Goal: Contribute content: Add original content to the website for others to see

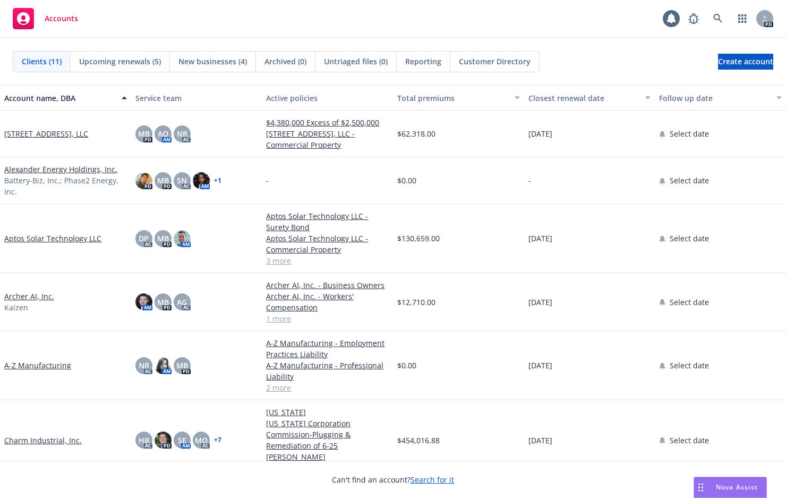
scroll to position [187, 0]
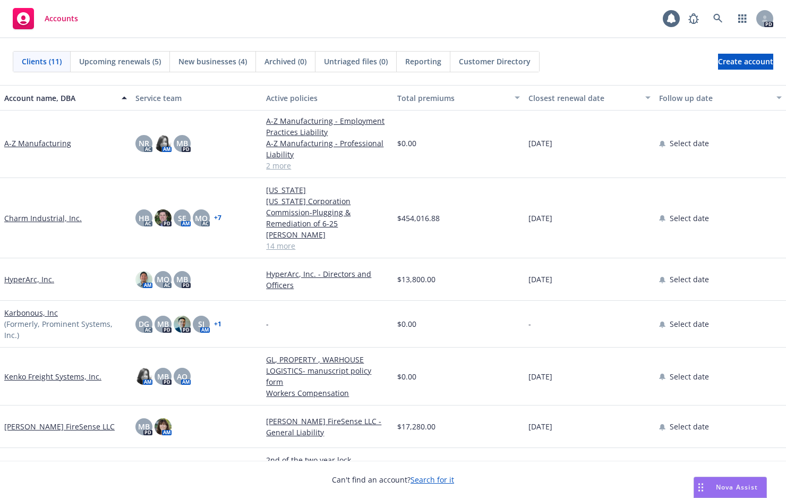
click at [45, 371] on link "Kenko Freight Systems, Inc." at bounding box center [52, 376] width 97 height 11
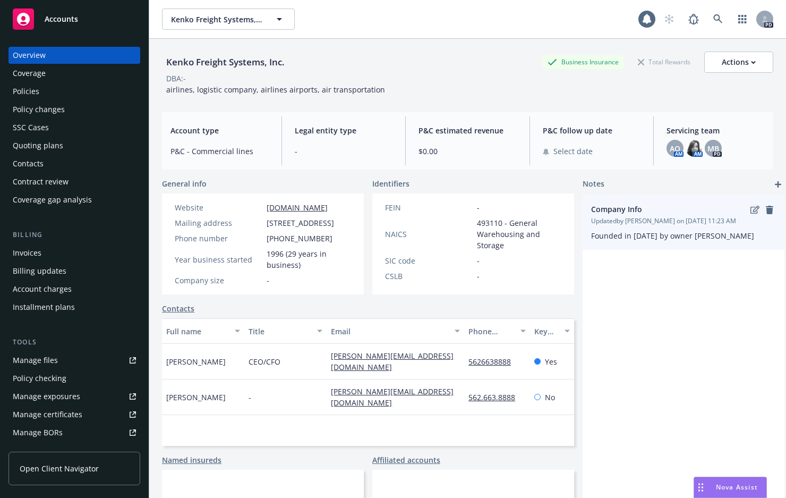
click at [752, 212] on icon "edit" at bounding box center [754, 210] width 9 height 8
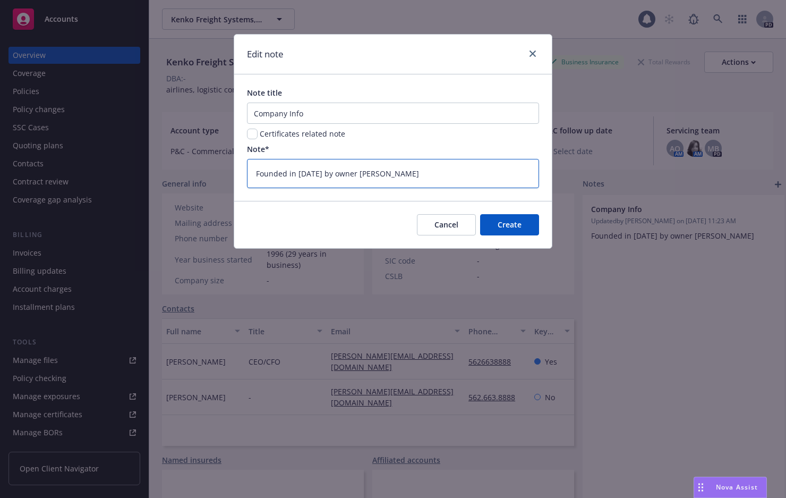
click at [458, 167] on textarea "Founded in [DATE] by owner [PERSON_NAME]" at bounding box center [393, 173] width 292 height 29
type textarea "x"
type textarea "Founded in [DATE] by owner [PERSON_NAME]."
type textarea "x"
type textarea "Founded in [DATE] by owner [PERSON_NAME]."
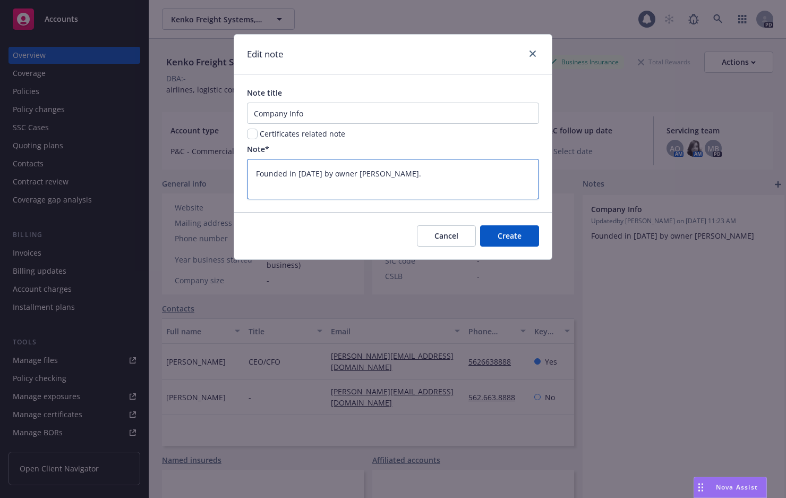
type textarea "x"
type textarea "Founded in [DATE] by owner [PERSON_NAME]. F"
type textarea "x"
type textarea "Founded in [DATE] by owner [PERSON_NAME]. FI"
type textarea "x"
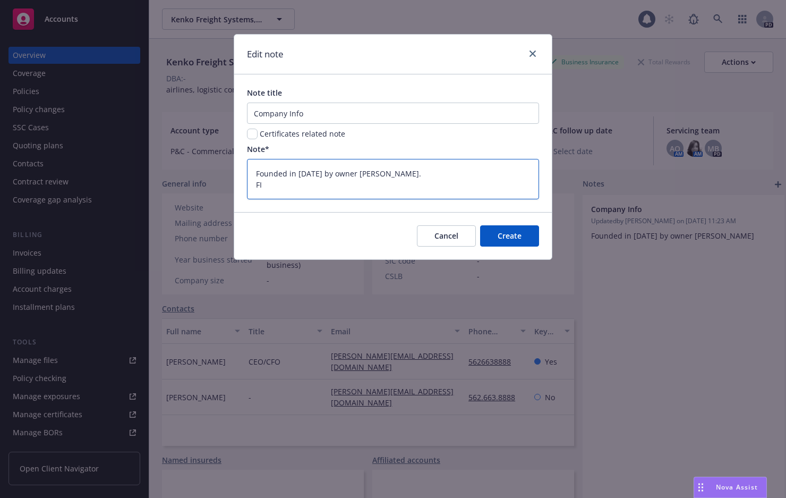
type textarea "Founded in [DATE] by owner [PERSON_NAME]. FIN"
type textarea "x"
type textarea "Founded in [DATE] by owner [PERSON_NAME]. FI"
type textarea "x"
type textarea "Founded in [DATE] by owner [PERSON_NAME]. F"
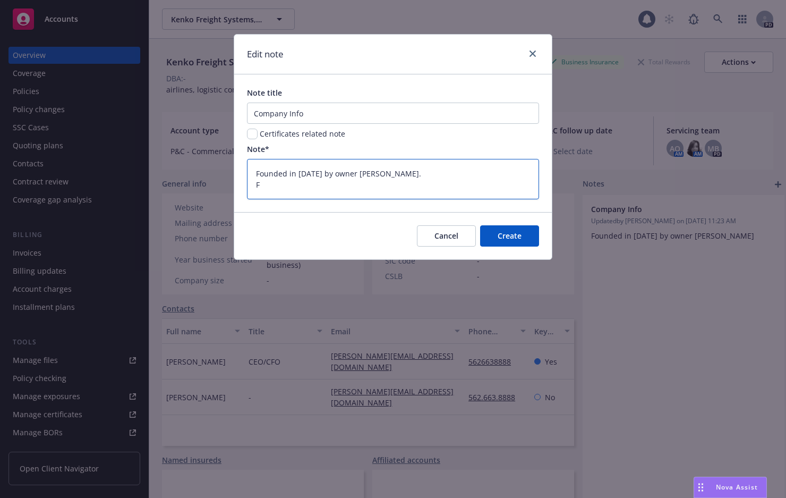
type textarea "x"
type textarea "Founded in [DATE] by owner [PERSON_NAME]. FE"
type textarea "x"
type textarea "Founded in [DATE] by owner [PERSON_NAME]. FEI"
type textarea "x"
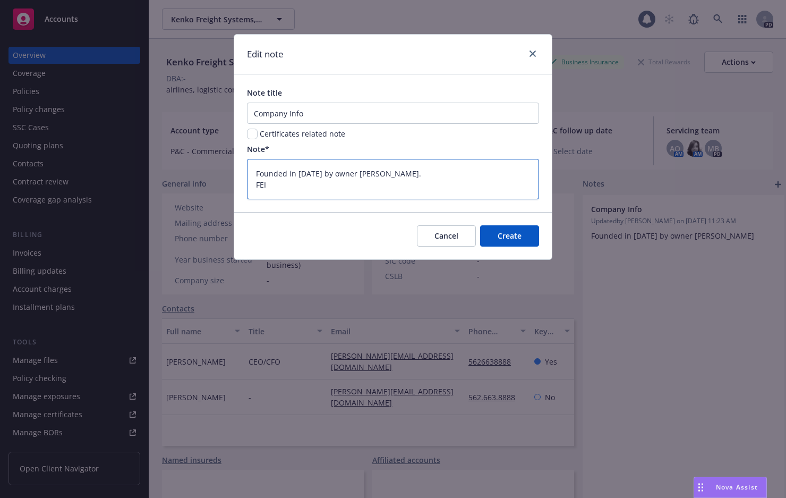
type textarea "Founded in [DATE] by owner [PERSON_NAME]. [PERSON_NAME]"
type textarea "x"
type textarea "Founded in [DATE] by owner [PERSON_NAME]. [PERSON_NAME]#"
type textarea "x"
type textarea "Founded in [DATE] by owner [PERSON_NAME]. [PERSON_NAME]#"
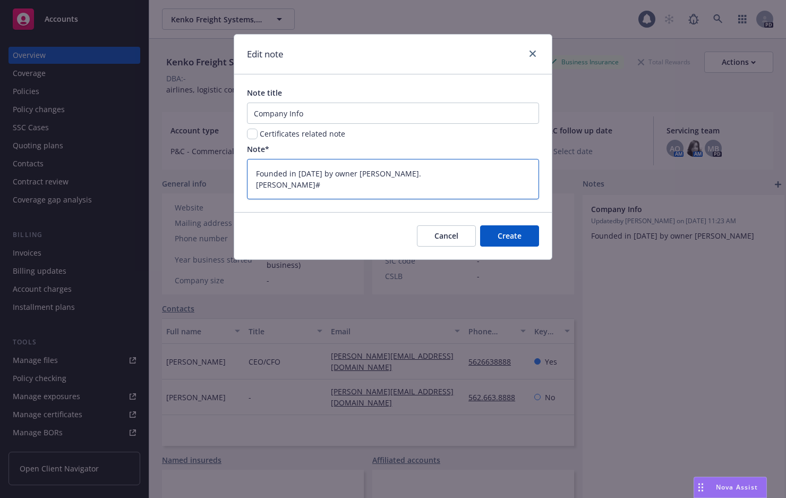
paste textarea "[US_EMPLOYER_IDENTIFICATION_NUMBER]"
type textarea "x"
type textarea "Founded in [DATE] by owner [PERSON_NAME]. [PERSON_NAME]# [US_EMPLOYER_IDENTIFIC…"
type textarea "x"
type textarea "Founded in [DATE] by owner [PERSON_NAME]. [PERSON_NAME]# [US_EMPLOYER_IDENTIFIC…"
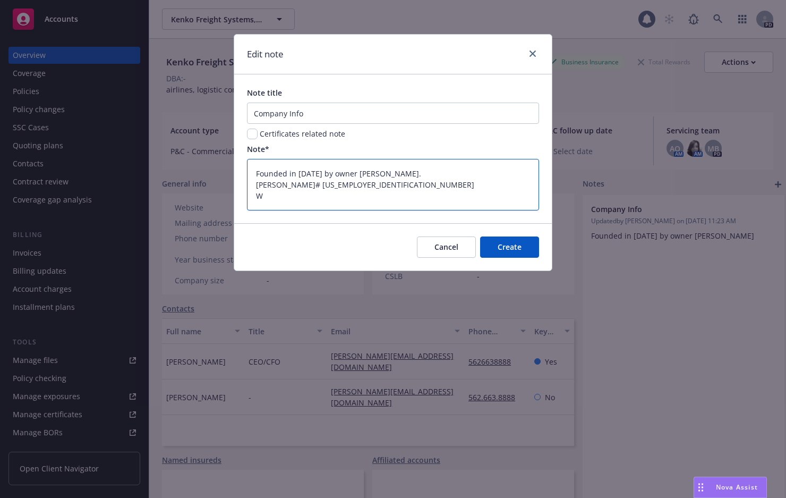
type textarea "x"
type textarea "Founded in [DATE] by owner [PERSON_NAME]. [PERSON_NAME]# [US_EMPLOYER_IDENTIFIC…"
type textarea "x"
type textarea "Founded in [DATE] by owner [PERSON_NAME]. [PERSON_NAME]# [US_EMPLOYER_IDENTIFIC…"
type textarea "x"
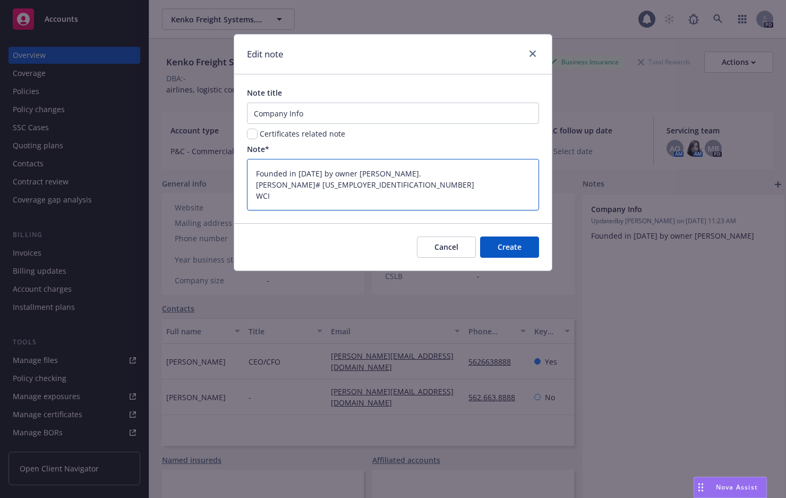
type textarea "Founded in [DATE] by owner [PERSON_NAME]. [PERSON_NAME]# [US_EMPLOYER_IDENTIFIC…"
type textarea "x"
type textarea "Founded in [DATE] by owner [PERSON_NAME]. [PERSON_NAME]# [US_EMPLOYER_IDENTIFIC…"
type textarea "x"
type textarea "Founded in [DATE] by owner [PERSON_NAME]. [PERSON_NAME]# [US_EMPLOYER_IDENTIFIC…"
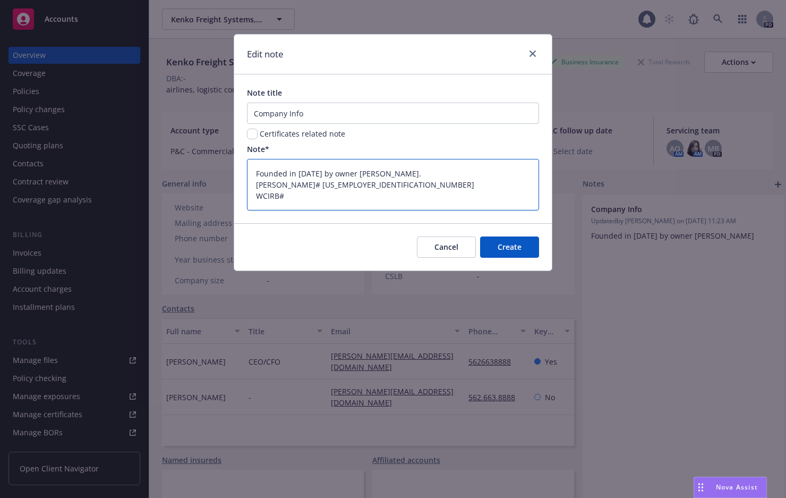
type textarea "x"
click at [334, 203] on textarea "Founded in [DATE] by owner [PERSON_NAME]. [PERSON_NAME]# [US_EMPLOYER_IDENTIFIC…" at bounding box center [393, 185] width 292 height 52
type textarea "Founded in [DATE] by owner [PERSON_NAME]. [PERSON_NAME]# [US_EMPLOYER_IDENTIFIC…"
type textarea "x"
type textarea "Founded in [DATE] by owner [PERSON_NAME]. [PERSON_NAME]# [US_EMPLOYER_IDENTIFIC…"
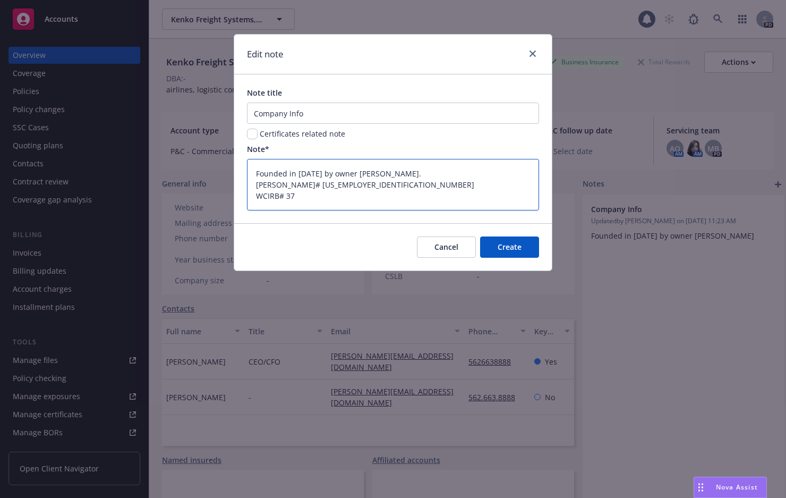
type textarea "x"
type textarea "Founded in [DATE] by owner [PERSON_NAME]. [PERSON_NAME]# [US_EMPLOYER_IDENTIFIC…"
type textarea "x"
type textarea "Founded in [DATE] by owner [PERSON_NAME]. [PERSON_NAME]# [US_EMPLOYER_IDENTIFIC…"
type textarea "x"
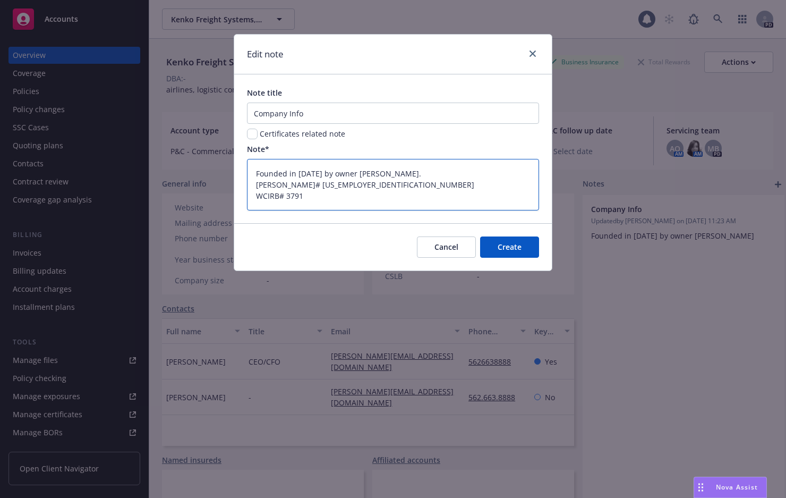
type textarea "Founded in [DATE] by owner [PERSON_NAME]. [PERSON_NAME]# [US_EMPLOYER_IDENTIFIC…"
type textarea "x"
type textarea "Founded in [DATE] by owner [PERSON_NAME]. [PERSON_NAME]# [US_EMPLOYER_IDENTIFIC…"
type textarea "x"
type textarea "Founded in [DATE] by owner [PERSON_NAME]. [PERSON_NAME]# [US_EMPLOYER_IDENTIFIC…"
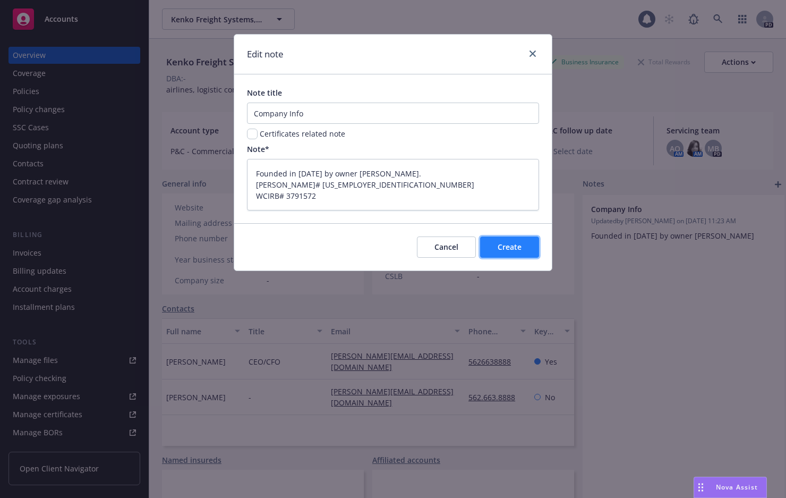
click at [509, 248] on span "Create" at bounding box center [510, 247] width 24 height 10
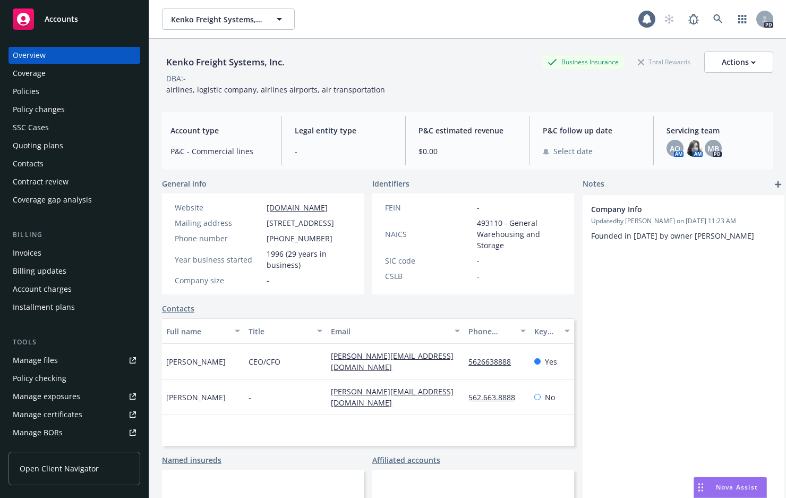
scroll to position [53, 0]
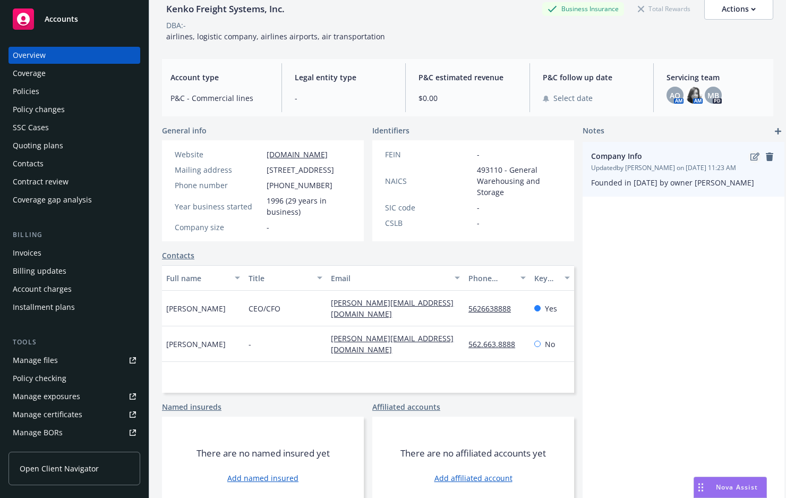
click at [753, 160] on icon "edit" at bounding box center [754, 156] width 9 height 8
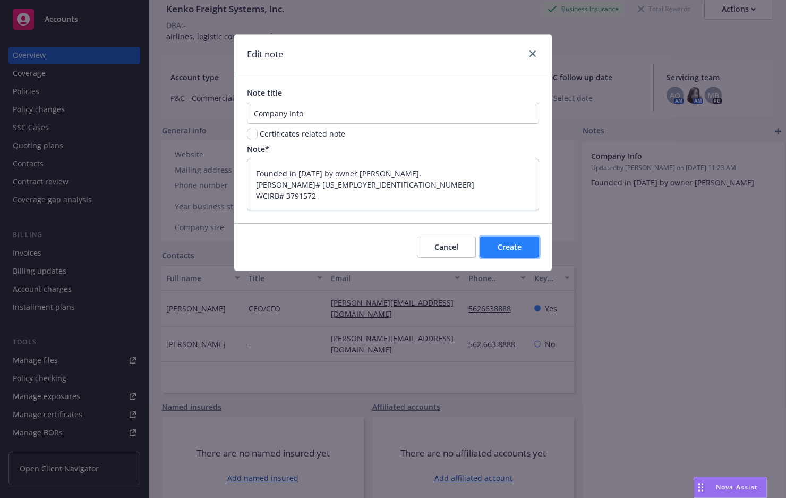
click at [511, 246] on span "Create" at bounding box center [510, 247] width 24 height 10
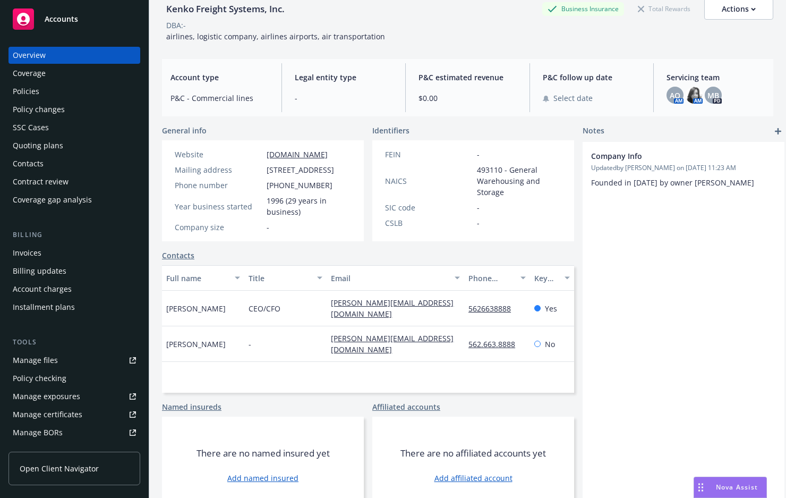
click at [29, 77] on div "Coverage" at bounding box center [29, 73] width 33 height 17
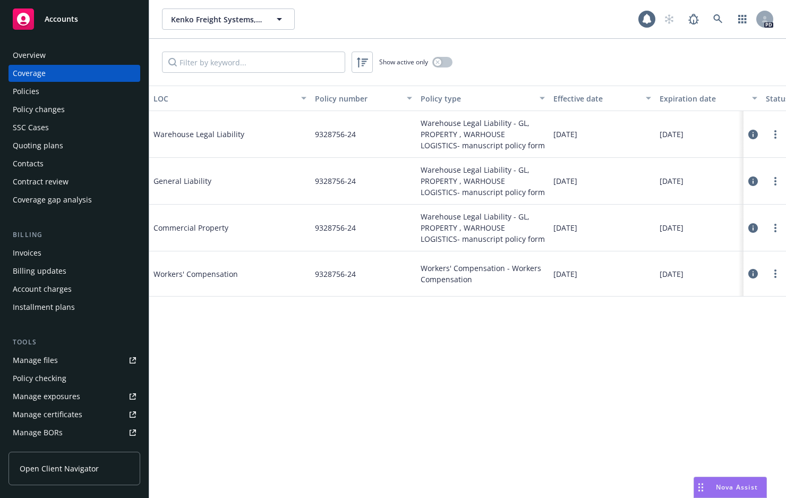
click at [27, 56] on div "Overview" at bounding box center [29, 55] width 33 height 17
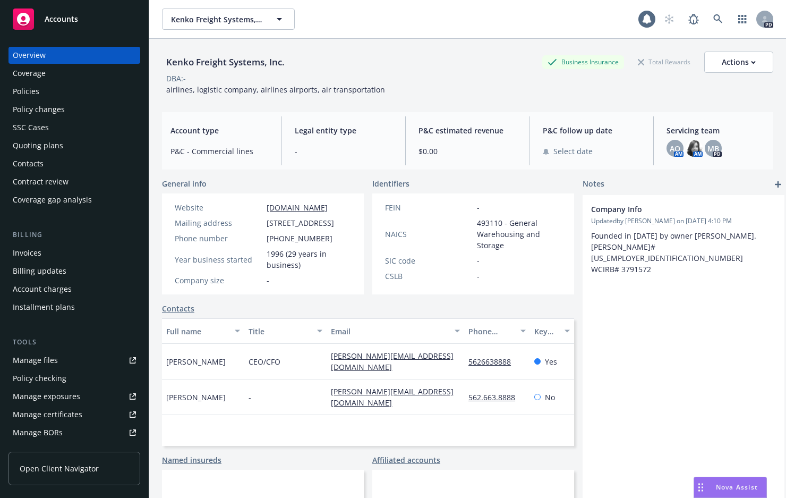
click at [656, 273] on div "Company Info Updated by [PERSON_NAME] on [DATE] 4:10 PM Founded in [DATE] by ow…" at bounding box center [684, 376] width 202 height 362
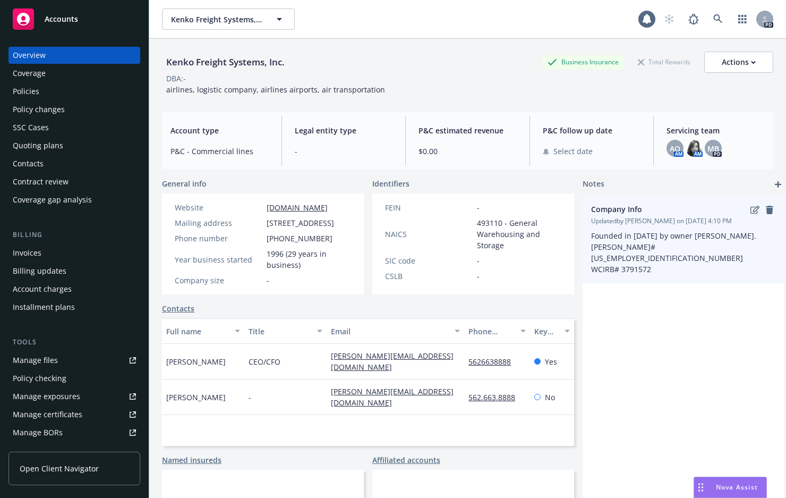
click at [754, 213] on icon "edit" at bounding box center [754, 210] width 9 height 8
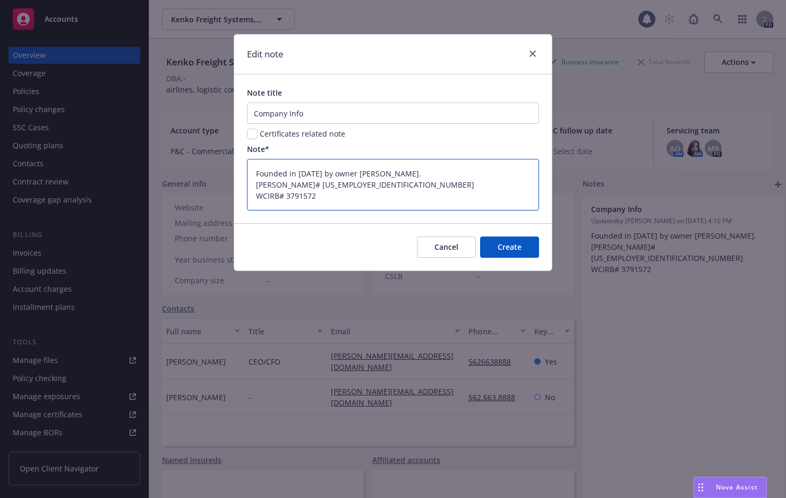
click at [379, 184] on textarea "Founded in [DATE] by owner [PERSON_NAME]. [PERSON_NAME]# [US_EMPLOYER_IDENTIFIC…" at bounding box center [393, 185] width 292 height 52
click at [375, 198] on textarea "Founded in [DATE] by owner [PERSON_NAME]. [PERSON_NAME]# [US_EMPLOYER_IDENTIFIC…" at bounding box center [393, 185] width 292 height 52
type textarea "x"
type textarea "Founded in [DATE] by owner [PERSON_NAME]. [PERSON_NAME]# [US_EMPLOYER_IDENTIFIC…"
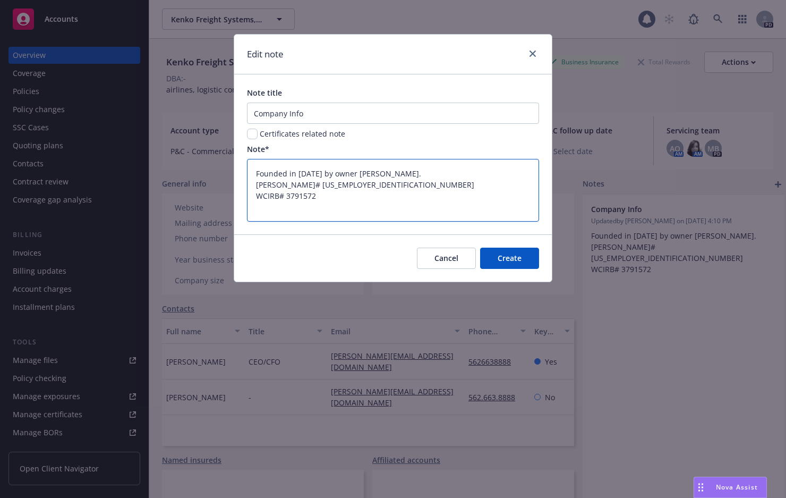
type textarea "x"
type textarea "Founded in [DATE] by owner [PERSON_NAME]. [PERSON_NAME]# [US_EMPLOYER_IDENTIFIC…"
type textarea "x"
type textarea "Founded in [DATE] by owner [PERSON_NAME]. [PERSON_NAME]# [US_EMPLOYER_IDENTIFIC…"
type textarea "x"
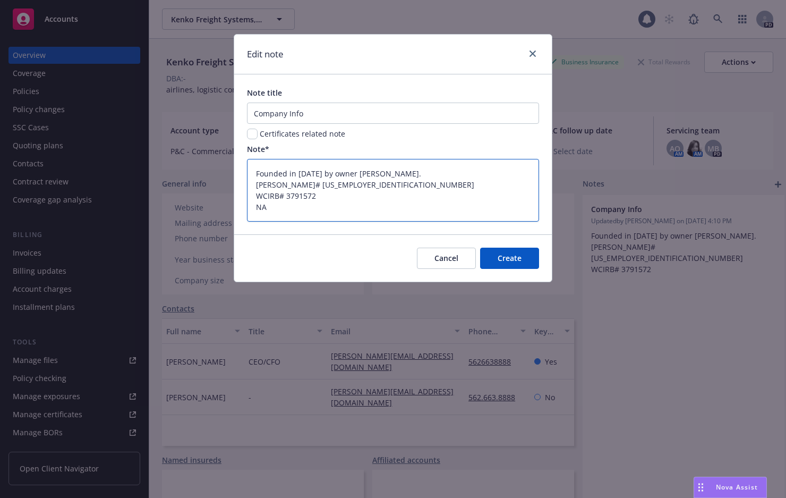
type textarea "Founded in [DATE] by owner [PERSON_NAME]. [PERSON_NAME]# [US_EMPLOYER_IDENTIFIC…"
type textarea "x"
type textarea "Founded in [DATE] by owner [PERSON_NAME]. [PERSON_NAME]# [US_EMPLOYER_IDENTIFIC…"
type textarea "x"
type textarea "Founded in [DATE] by owner [PERSON_NAME]. [PERSON_NAME]# [US_EMPLOYER_IDENTIFIC…"
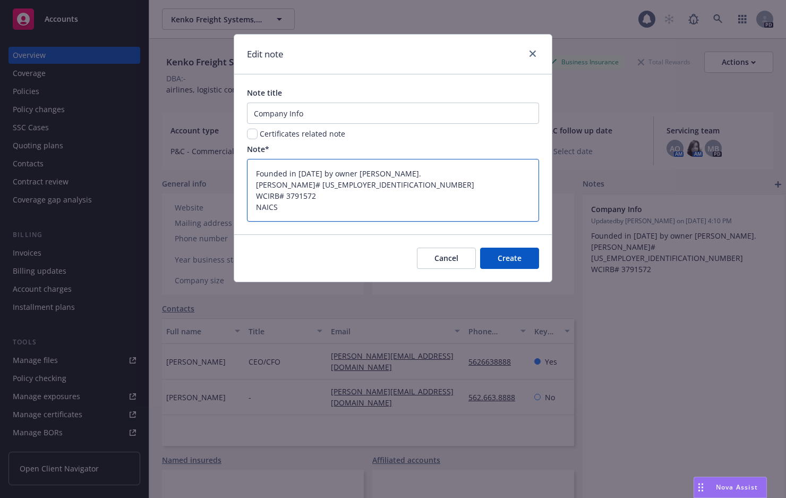
type textarea "x"
type textarea "Founded in [DATE] by owner [PERSON_NAME]. [PERSON_NAME]# [US_EMPLOYER_IDENTIFIC…"
type textarea "x"
type textarea "Founded in [DATE] by owner [PERSON_NAME]. [PERSON_NAME]# [US_EMPLOYER_IDENTIFIC…"
type textarea "x"
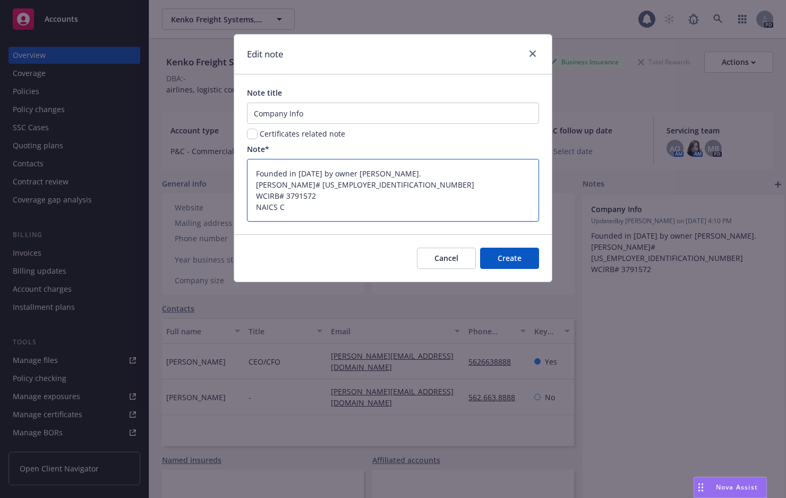
type textarea "Founded in [DATE] by owner [PERSON_NAME]. [PERSON_NAME]# [US_EMPLOYER_IDENTIFIC…"
type textarea "x"
type textarea "Founded in [DATE] by owner [PERSON_NAME]. [PERSON_NAME]# [US_EMPLOYER_IDENTIFIC…"
type textarea "x"
type textarea "Founded in [DATE] by owner [PERSON_NAME]. [PERSON_NAME]# [US_EMPLOYER_IDENTIFIC…"
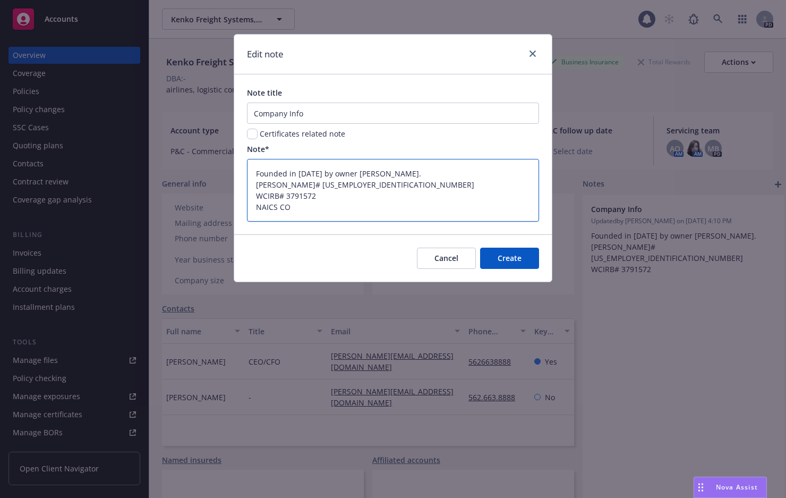
type textarea "x"
type textarea "Founded in [DATE] by owner [PERSON_NAME]. [PERSON_NAME]# [US_EMPLOYER_IDENTIFIC…"
type textarea "x"
type textarea "Founded in [DATE] by owner [PERSON_NAME]. [PERSON_NAME]# [US_EMPLOYER_IDENTIFIC…"
type textarea "x"
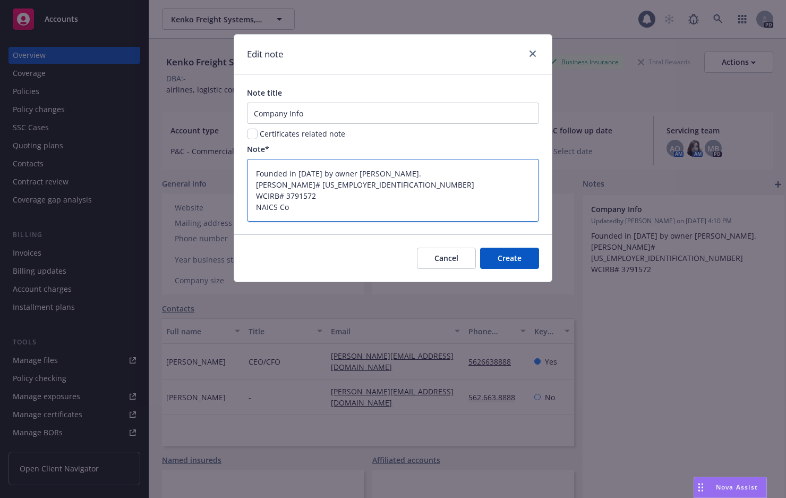
type textarea "Founded in [DATE] by owner [PERSON_NAME]. [PERSON_NAME]# [US_EMPLOYER_IDENTIFIC…"
type textarea "x"
type textarea "Founded in [DATE] by owner [PERSON_NAME]. [PERSON_NAME]# [US_EMPLOYER_IDENTIFIC…"
type textarea "x"
type textarea "Founded in [DATE] by owner [PERSON_NAME]. [PERSON_NAME]# [US_EMPLOYER_IDENTIFIC…"
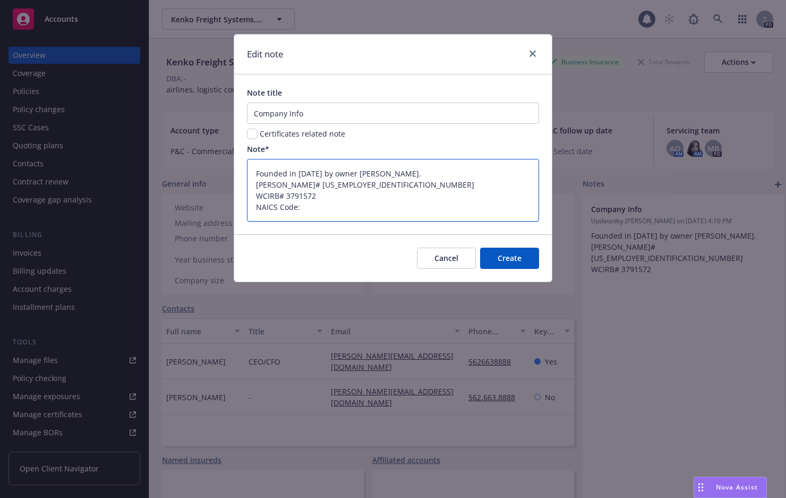
type textarea "x"
type textarea "Founded in [DATE] by owner [PERSON_NAME]. [PERSON_NAME]# [US_EMPLOYER_IDENTIFIC…"
click at [356, 207] on textarea "Founded in [DATE] by owner [PERSON_NAME]. [PERSON_NAME]# [US_EMPLOYER_IDENTIFIC…" at bounding box center [393, 190] width 292 height 63
paste textarea "488510 Freight Transportation Arrangement"
type textarea "x"
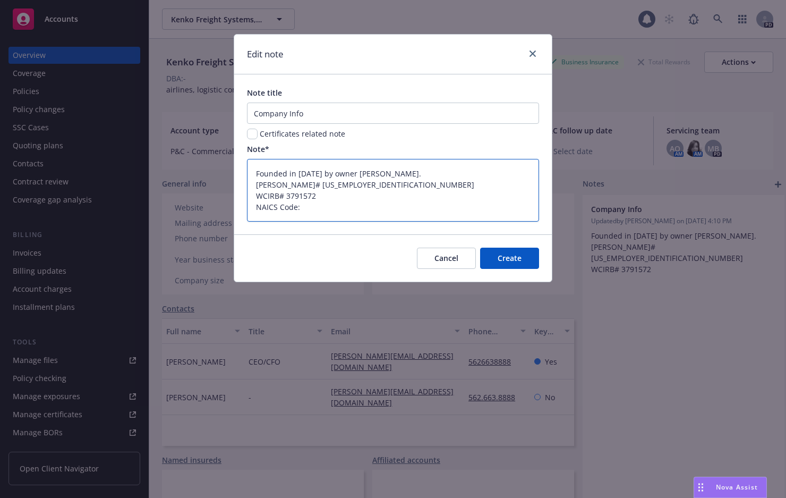
type textarea "Founded in [DATE] by owner [PERSON_NAME]. [PERSON_NAME]# [US_EMPLOYER_IDENTIFIC…"
type textarea "x"
type textarea "Founded in [DATE] by owner [PERSON_NAME]. [PERSON_NAME]# [US_EMPLOYER_IDENTIFIC…"
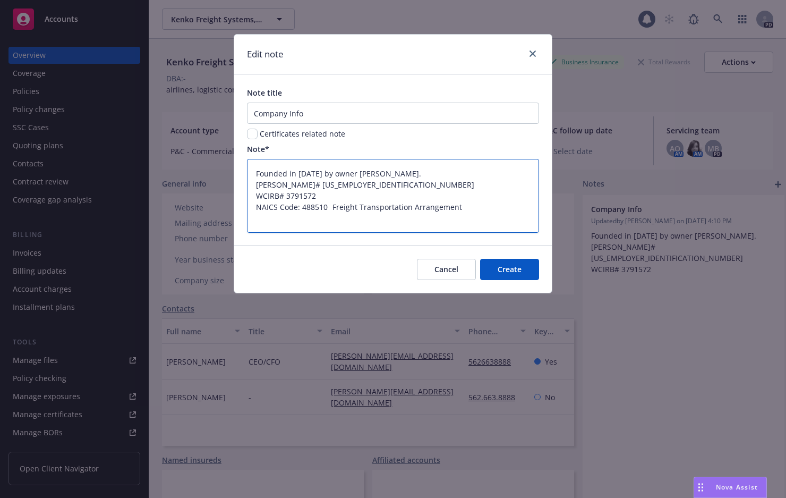
type textarea "x"
type textarea "Founded in [DATE] by owner [PERSON_NAME]. [PERSON_NAME]# [US_EMPLOYER_IDENTIFIC…"
type textarea "x"
type textarea "Founded in [DATE] by owner [PERSON_NAME]. [PERSON_NAME]# [US_EMPLOYER_IDENTIFIC…"
type textarea "x"
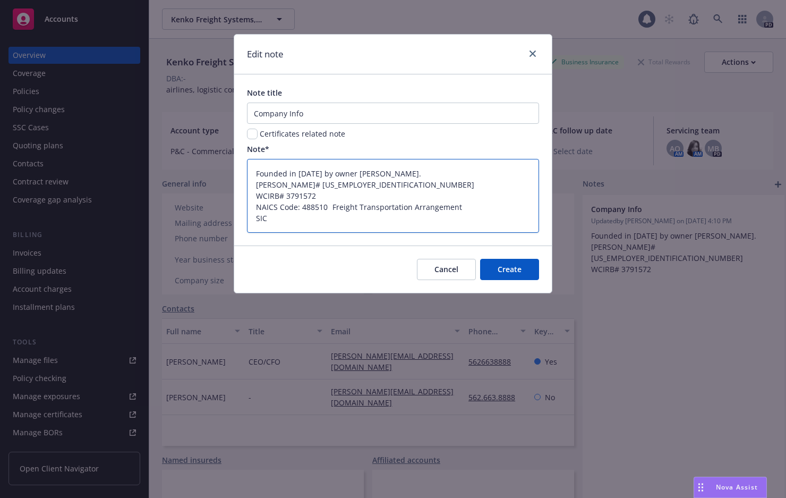
type textarea "Founded in [DATE] by owner [PERSON_NAME]. [PERSON_NAME]# [US_EMPLOYER_IDENTIFIC…"
type textarea "x"
type textarea "Founded in [DATE] by owner [PERSON_NAME]. [PERSON_NAME]# [US_EMPLOYER_IDENTIFIC…"
type textarea "x"
type textarea "Founded in [DATE] by owner [PERSON_NAME]. [PERSON_NAME]# [US_EMPLOYER_IDENTIFIC…"
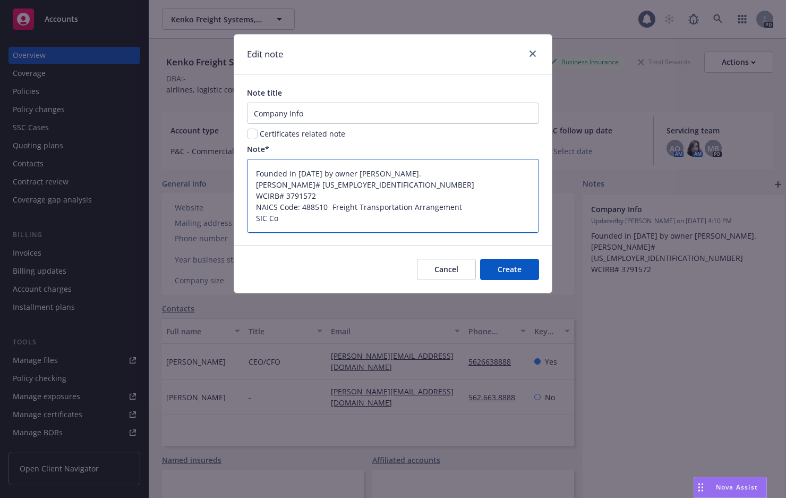
type textarea "x"
type textarea "Founded in [DATE] by owner [PERSON_NAME]. [PERSON_NAME]# [US_EMPLOYER_IDENTIFIC…"
type textarea "x"
type textarea "Founded in [DATE] by owner [PERSON_NAME]. [PERSON_NAME]# [US_EMPLOYER_IDENTIFIC…"
type textarea "x"
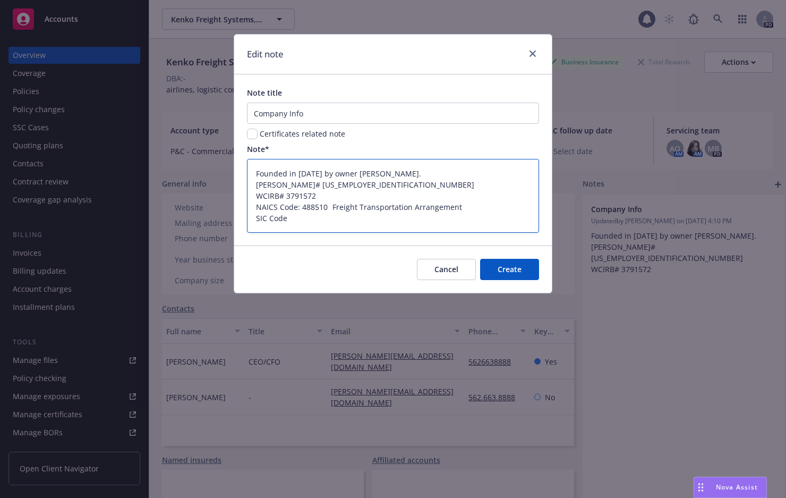
type textarea "Founded in [DATE] by owner [PERSON_NAME]. [PERSON_NAME]# [US_EMPLOYER_IDENTIFIC…"
type textarea "x"
type textarea "Founded in [DATE] by owner [PERSON_NAME]. [PERSON_NAME]# [US_EMPLOYER_IDENTIFIC…"
click at [309, 213] on textarea "Founded in [DATE] by owner [PERSON_NAME]. [PERSON_NAME]# [US_EMPLOYER_IDENTIFIC…" at bounding box center [393, 196] width 292 height 74
paste textarea "4731 Arrangement of Transportation of Freight and Cargo (except freight rate au…"
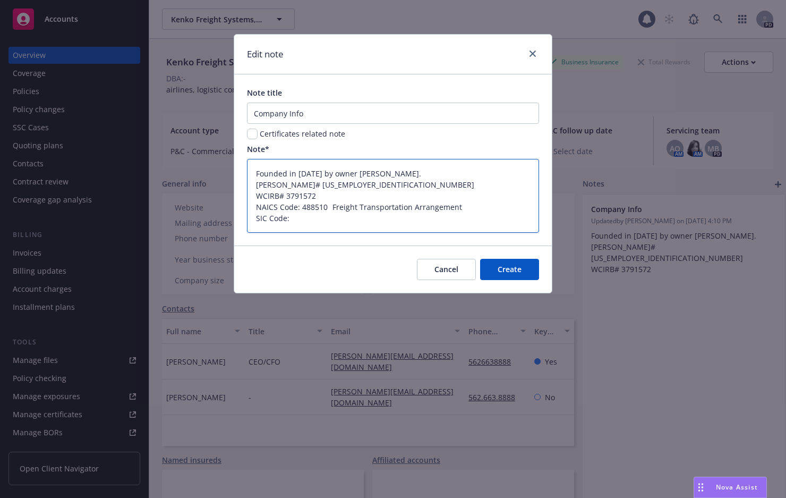
type textarea "x"
type textarea "Founded in [DATE] by owner [PERSON_NAME]. [PERSON_NAME]# [US_EMPLOYER_IDENTIFIC…"
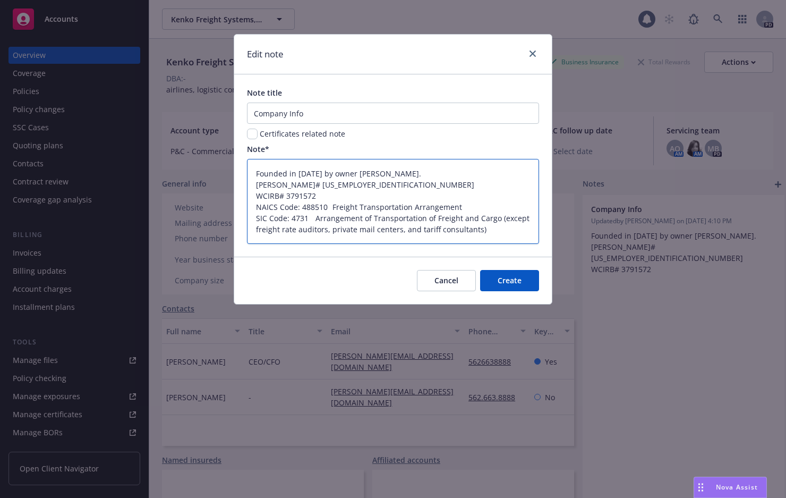
type textarea "x"
type textarea "Founded in [DATE] by owner [PERSON_NAME]. [PERSON_NAME]# [US_EMPLOYER_IDENTIFIC…"
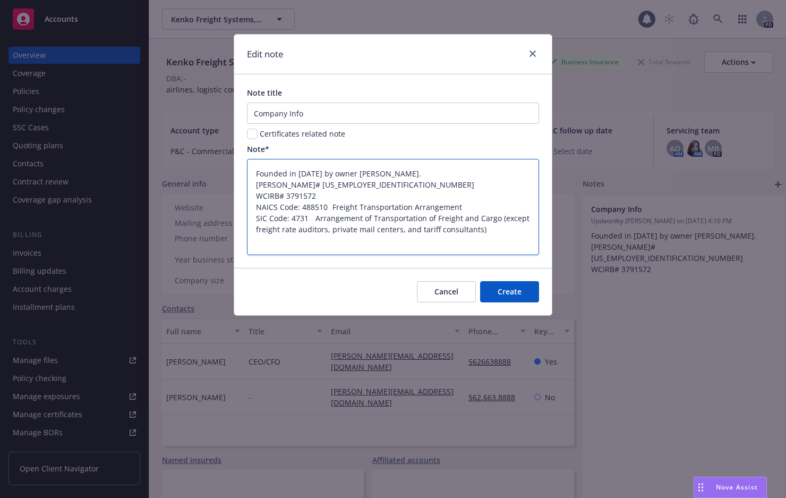
type textarea "x"
type textarea "Founded in [DATE] by owner [PERSON_NAME]. [PERSON_NAME]# [US_EMPLOYER_IDENTIFIC…"
type textarea "x"
type textarea "Founded in [DATE] by owner [PERSON_NAME]. [PERSON_NAME]# [US_EMPLOYER_IDENTIFIC…"
type textarea "x"
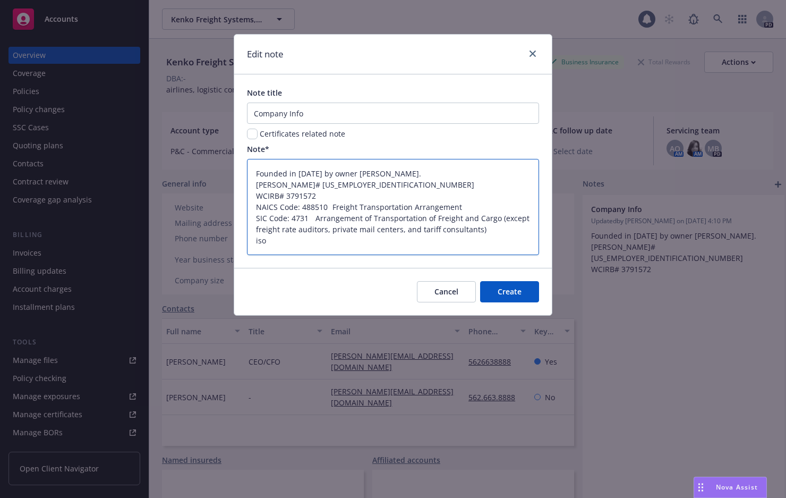
type textarea "Founded in [DATE] by owner [PERSON_NAME]. [PERSON_NAME]# [US_EMPLOYER_IDENTIFIC…"
type textarea "x"
type textarea "Founded in [DATE] by owner [PERSON_NAME]. [PERSON_NAME]# [US_EMPLOYER_IDENTIFIC…"
type textarea "x"
type textarea "Founded in [DATE] by owner [PERSON_NAME]. [PERSON_NAME]# [US_EMPLOYER_IDENTIFIC…"
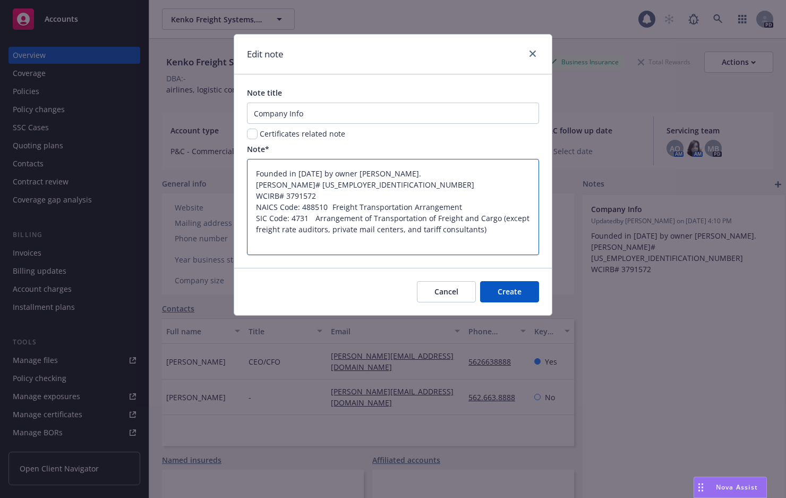
type textarea "x"
type textarea "Founded in [DATE] by owner [PERSON_NAME]. [PERSON_NAME]# [US_EMPLOYER_IDENTIFIC…"
type textarea "x"
type textarea "Founded in [DATE] by owner [PERSON_NAME]. [PERSON_NAME]# [US_EMPLOYER_IDENTIFIC…"
type textarea "x"
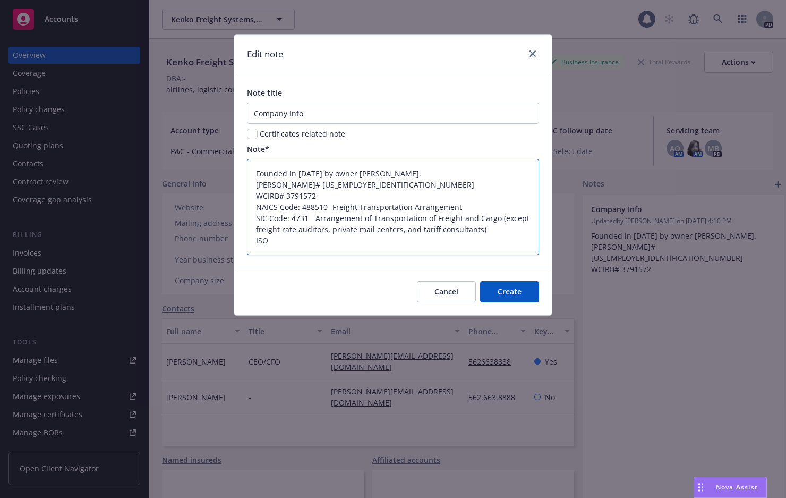
type textarea "Founded in [DATE] by owner [PERSON_NAME]. [PERSON_NAME]# [US_EMPLOYER_IDENTIFIC…"
type textarea "x"
type textarea "Founded in [DATE] by owner [PERSON_NAME]. [PERSON_NAME]# [US_EMPLOYER_IDENTIFIC…"
type textarea "x"
type textarea "Founded in [DATE] by owner [PERSON_NAME]. [PERSON_NAME]# [US_EMPLOYER_IDENTIFIC…"
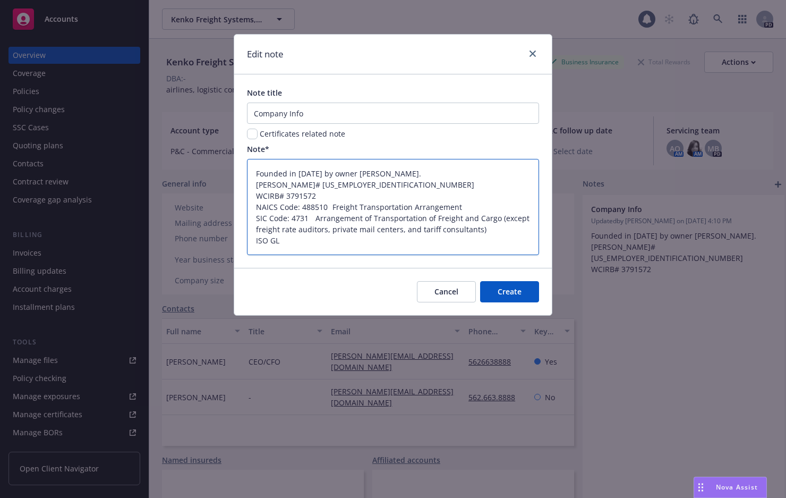
type textarea "x"
type textarea "Founded in [DATE] by owner [PERSON_NAME]. [PERSON_NAME]# [US_EMPLOYER_IDENTIFIC…"
type textarea "x"
type textarea "Founded in [DATE] by owner [PERSON_NAME]. [PERSON_NAME]# [US_EMPLOYER_IDENTIFIC…"
type textarea "x"
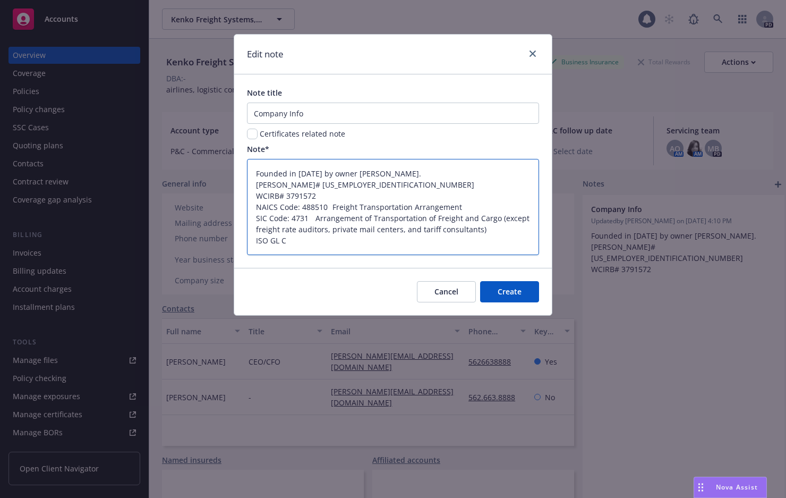
type textarea "Founded in [DATE] by owner [PERSON_NAME]. [PERSON_NAME]# [US_EMPLOYER_IDENTIFIC…"
type textarea "x"
type textarea "Founded in [DATE] by owner [PERSON_NAME]. [PERSON_NAME]# [US_EMPLOYER_IDENTIFIC…"
type textarea "x"
type textarea "Founded in [DATE] by owner [PERSON_NAME]. [PERSON_NAME]# [US_EMPLOYER_IDENTIFIC…"
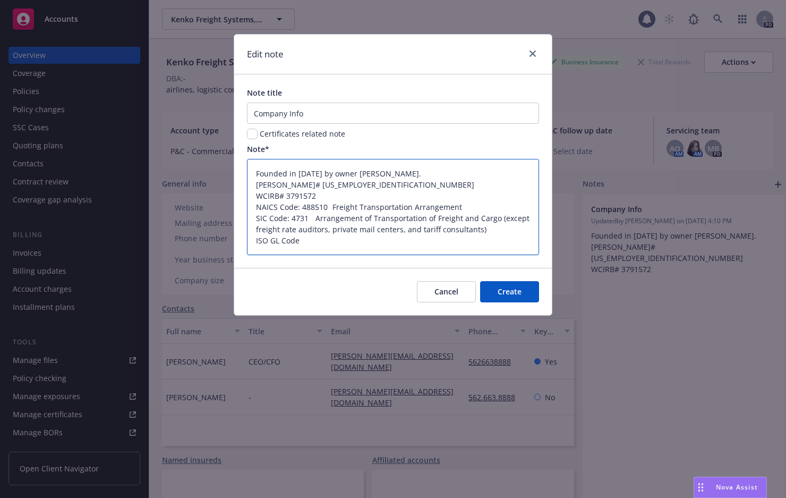
type textarea "x"
type textarea "Founded in [DATE] by owner [PERSON_NAME]. [PERSON_NAME]# [US_EMPLOYER_IDENTIFIC…"
type textarea "x"
type textarea "Founded in [DATE] by owner [PERSON_NAME]. [PERSON_NAME]# [US_EMPLOYER_IDENTIFIC…"
type textarea "x"
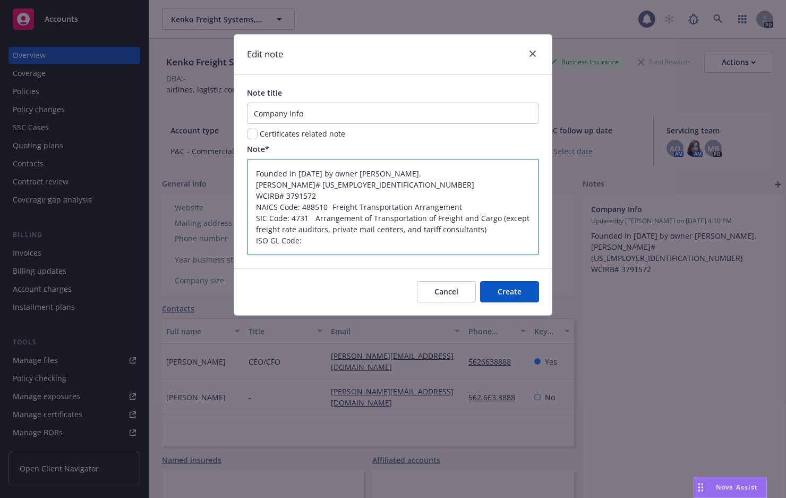
type textarea "Founded in [DATE] by owner [PERSON_NAME]. [PERSON_NAME]# [US_EMPLOYER_IDENTIFIC…"
type textarea "x"
type textarea "Founded in [DATE] by owner [PERSON_NAME]. [PERSON_NAME]# [US_EMPLOYER_IDENTIFIC…"
type textarea "x"
type textarea "Founded in [DATE] by owner [PERSON_NAME]. [PERSON_NAME]# [US_EMPLOYER_IDENTIFIC…"
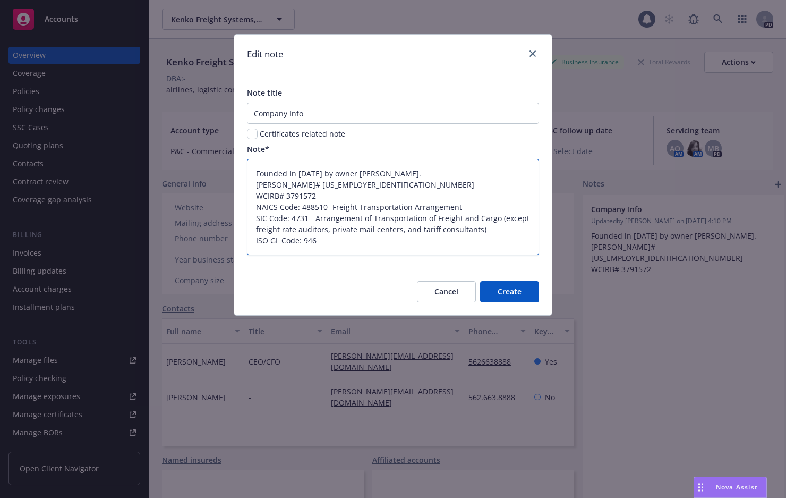
type textarea "x"
type textarea "Founded in [DATE] by owner [PERSON_NAME]. [PERSON_NAME]# [US_EMPLOYER_IDENTIFIC…"
type textarea "x"
type textarea "Founded in [DATE] by owner [PERSON_NAME]. [PERSON_NAME]# [US_EMPLOYER_IDENTIFIC…"
type textarea "x"
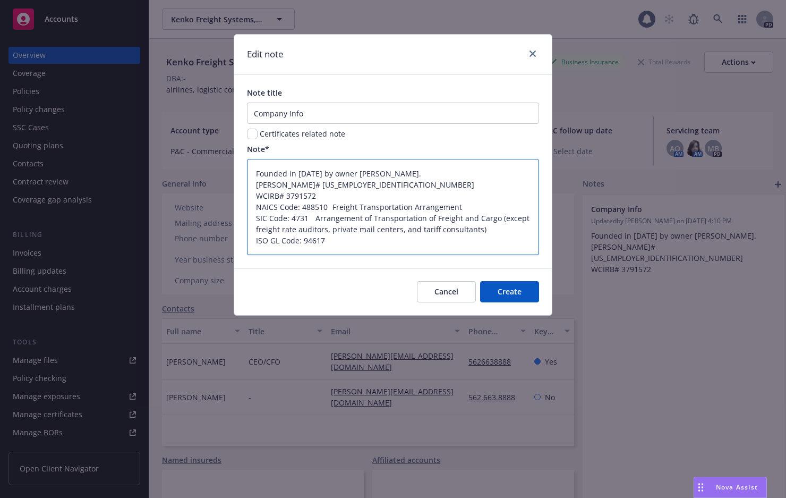
type textarea "Founded in [DATE] by owner [PERSON_NAME]. [PERSON_NAME]# [US_EMPLOYER_IDENTIFIC…"
click at [400, 241] on textarea "Founded in [DATE] by owner [PERSON_NAME]. [PERSON_NAME]# [US_EMPLOYER_IDENTIFIC…" at bounding box center [393, 207] width 292 height 96
type textarea "x"
type textarea "Founded in [DATE] by owner [PERSON_NAME]. [PERSON_NAME]# [US_EMPLOYER_IDENTIFIC…"
paste textarea "Freight Forwarders or Handlers - other than packing, handling or shipping explo…"
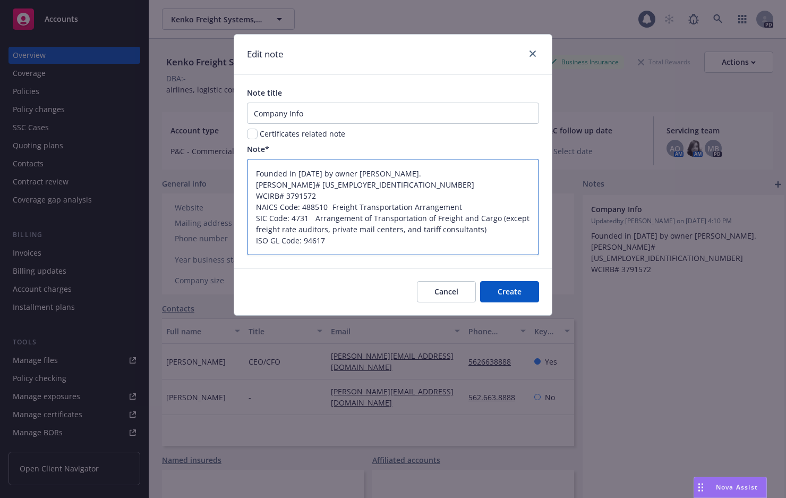
type textarea "x"
type textarea "Founded in [DATE] by owner [PERSON_NAME]. [PERSON_NAME]# [US_EMPLOYER_IDENTIFIC…"
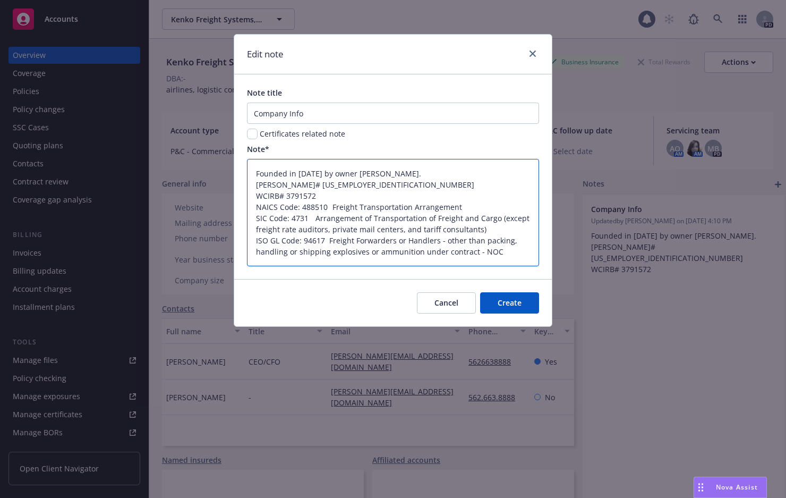
type textarea "x"
type textarea "Founded in [DATE] by owner [PERSON_NAME]. [PERSON_NAME]# [US_EMPLOYER_IDENTIFIC…"
type textarea "x"
type textarea "Founded in [DATE] by owner [PERSON_NAME]. [PERSON_NAME]# [US_EMPLOYER_IDENTIFIC…"
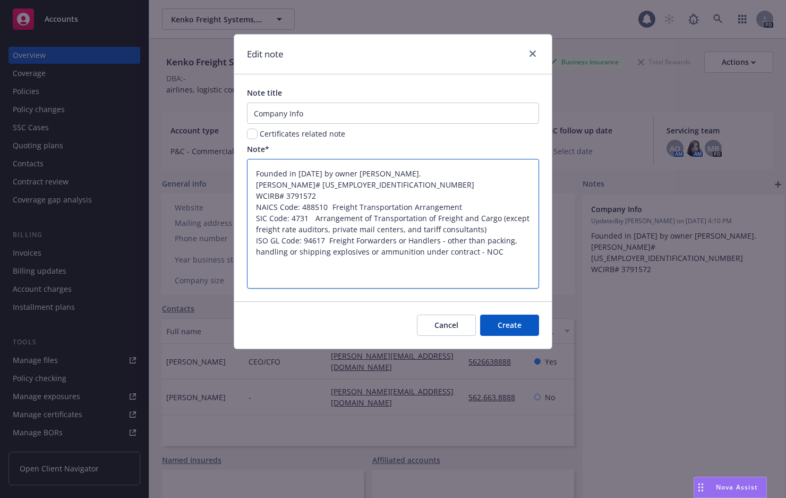
type textarea "x"
type textarea "Founded in [DATE] by owner [PERSON_NAME]. [PERSON_NAME]# [US_EMPLOYER_IDENTIFIC…"
type textarea "x"
type textarea "Founded in [DATE] by owner [PERSON_NAME]. [PERSON_NAME]# [US_EMPLOYER_IDENTIFIC…"
type textarea "x"
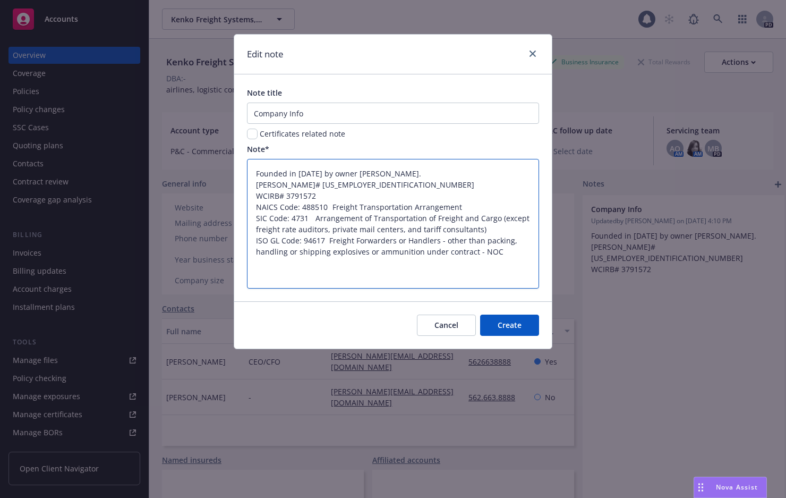
type textarea "Founded in [DATE] by owner [PERSON_NAME]. [PERSON_NAME]# [US_EMPLOYER_IDENTIFIC…"
type textarea "x"
type textarea "Founded in [DATE] by owner [PERSON_NAME]. [PERSON_NAME]# [US_EMPLOYER_IDENTIFIC…"
type textarea "x"
type textarea "Founded in [DATE] by owner [PERSON_NAME]. [PERSON_NAME]# [US_EMPLOYER_IDENTIFIC…"
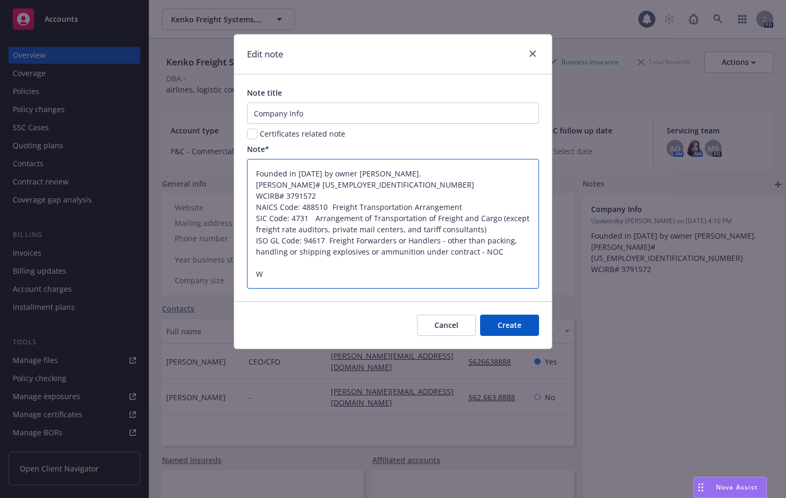
type textarea "x"
type textarea "Founded in [DATE] by owner [PERSON_NAME]. [PERSON_NAME]# [US_EMPLOYER_IDENTIFIC…"
type textarea "x"
type textarea "Founded in [DATE] by owner [PERSON_NAME]. [PERSON_NAME]# [US_EMPLOYER_IDENTIFIC…"
type textarea "x"
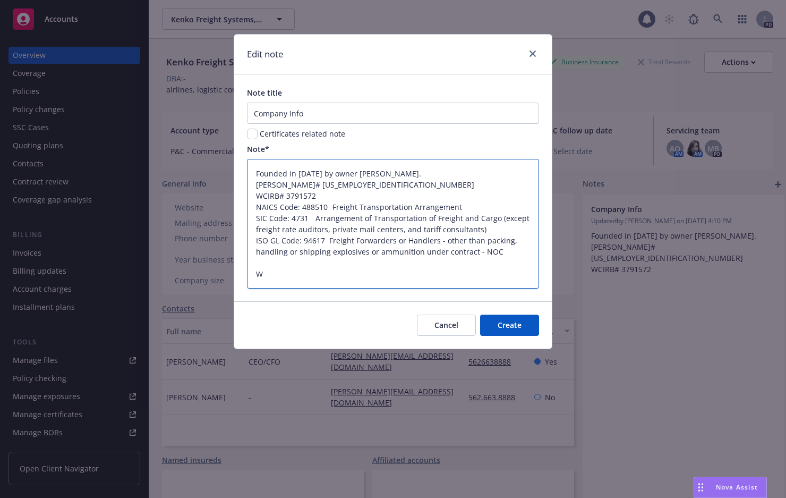
type textarea "Founded in [DATE] by owner [PERSON_NAME]. [PERSON_NAME]# [US_EMPLOYER_IDENTIFIC…"
type textarea "x"
type textarea "Founded in [DATE] by owner [PERSON_NAME]. [PERSON_NAME]# [US_EMPLOYER_IDENTIFIC…"
type textarea "x"
type textarea "Founded in [DATE] by owner [PERSON_NAME]. [PERSON_NAME]# [US_EMPLOYER_IDENTIFIC…"
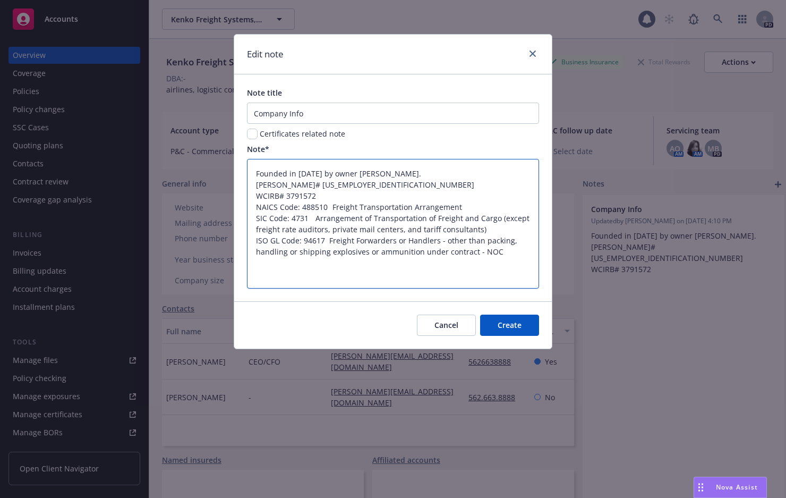
type textarea "x"
type textarea "Founded in [DATE] by owner [PERSON_NAME]. [PERSON_NAME]# [US_EMPLOYER_IDENTIFIC…"
type textarea "x"
type textarea "Founded in [DATE] by owner [PERSON_NAME]. [PERSON_NAME]# [US_EMPLOYER_IDENTIFIC…"
type textarea "x"
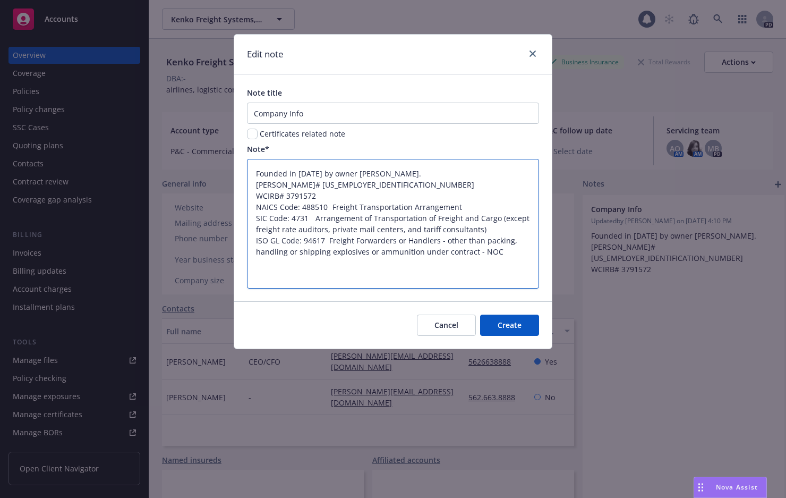
type textarea "Founded in [DATE] by owner [PERSON_NAME]. [PERSON_NAME]# [US_EMPLOYER_IDENTIFIC…"
type textarea "x"
type textarea "Founded in [DATE] by owner [PERSON_NAME]. [PERSON_NAME]# [US_EMPLOYER_IDENTIFIC…"
type textarea "x"
type textarea "Founded in [DATE] by owner [PERSON_NAME]. [PERSON_NAME]# [US_EMPLOYER_IDENTIFIC…"
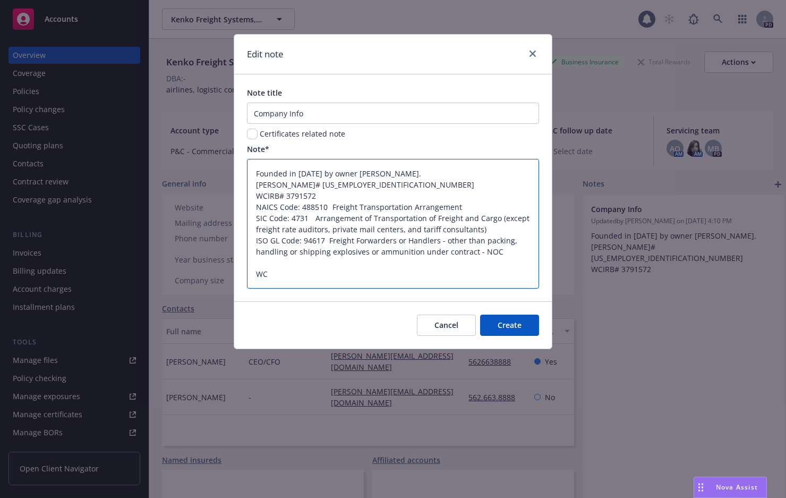
type textarea "x"
type textarea "Founded in [DATE] by owner [PERSON_NAME]. [PERSON_NAME]# [US_EMPLOYER_IDENTIFIC…"
type textarea "x"
type textarea "Founded in [DATE] by owner [PERSON_NAME]. [PERSON_NAME]# [US_EMPLOYER_IDENTIFIC…"
click at [332, 281] on textarea "Founded in [DATE] by owner [PERSON_NAME]. [PERSON_NAME]# [US_EMPLOYER_IDENTIFIC…" at bounding box center [393, 224] width 292 height 130
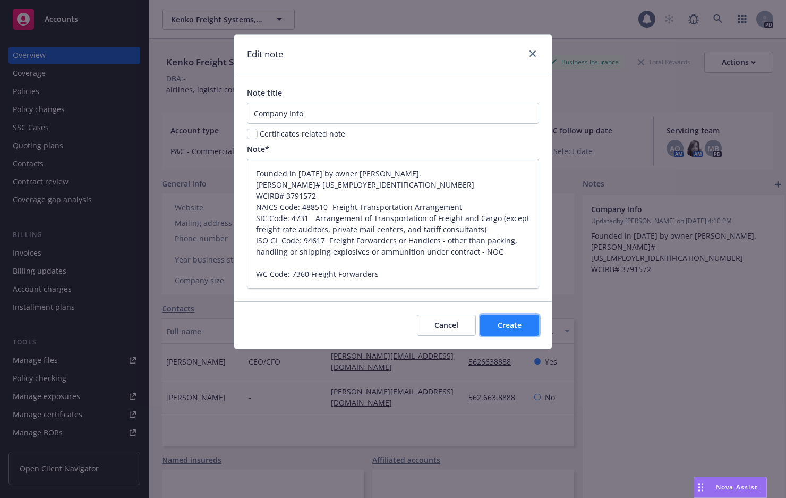
click at [510, 324] on span "Create" at bounding box center [510, 325] width 24 height 10
